Goal: Find specific page/section: Find specific page/section

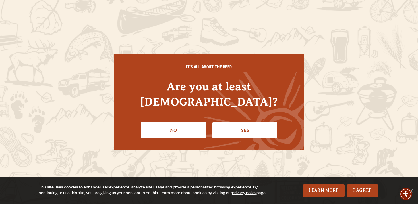
click at [251, 122] on link "Yes" at bounding box center [244, 130] width 65 height 16
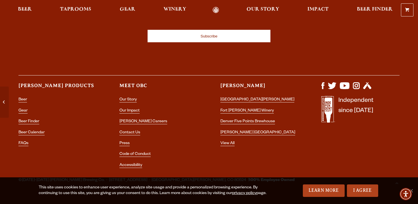
scroll to position [2461, 0]
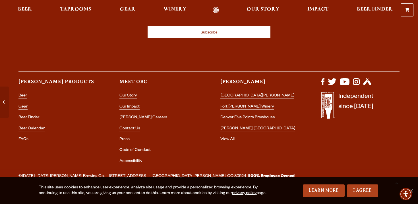
click at [126, 114] on li "[PERSON_NAME] Careers" at bounding box center [158, 117] width 78 height 7
click at [128, 114] on li "[PERSON_NAME] Careers" at bounding box center [158, 117] width 78 height 7
click at [127, 116] on link "[PERSON_NAME] Careers" at bounding box center [143, 118] width 48 height 5
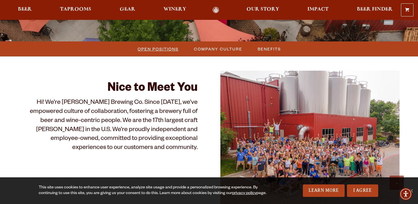
click at [160, 50] on span "Open Positions" at bounding box center [158, 49] width 41 height 8
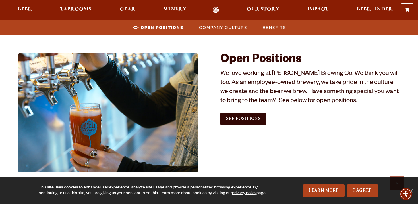
scroll to position [319, 0]
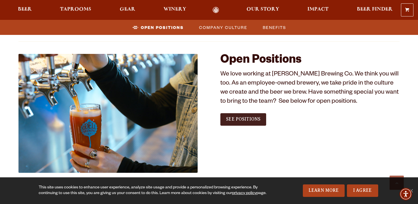
click at [249, 117] on link "See Positions" at bounding box center [243, 119] width 46 height 13
